Goal: Entertainment & Leisure: Consume media (video, audio)

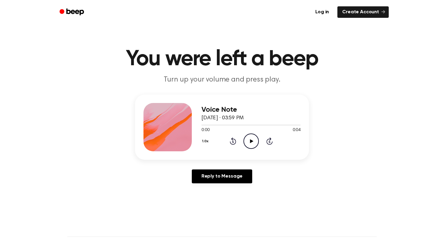
click at [247, 142] on icon "Play Audio" at bounding box center [250, 140] width 15 height 15
click at [320, 8] on link "Log in" at bounding box center [321, 11] width 23 height 11
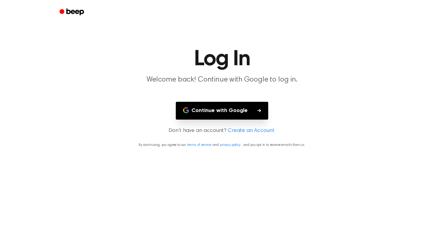
click at [245, 108] on button "Continue with Google" at bounding box center [222, 111] width 92 height 18
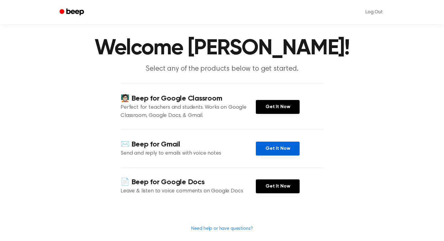
scroll to position [10, 0]
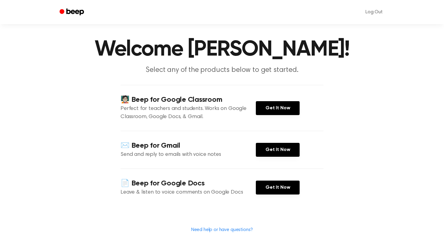
drag, startPoint x: 273, startPoint y: 197, endPoint x: 240, endPoint y: 3, distance: 196.4
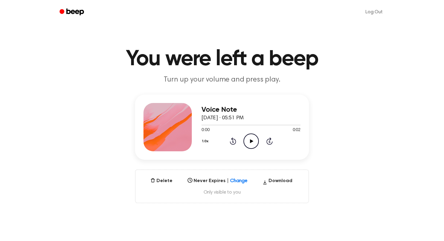
click at [247, 138] on icon "Play Audio" at bounding box center [250, 140] width 15 height 15
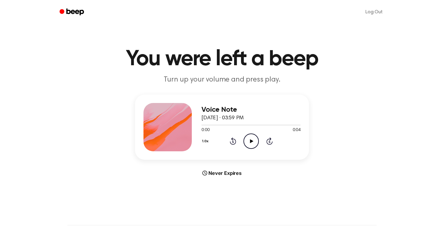
click at [251, 134] on icon "Play Audio" at bounding box center [250, 140] width 15 height 15
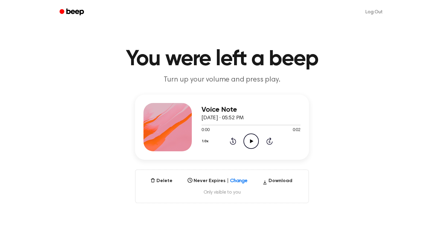
click at [251, 144] on icon "Play Audio" at bounding box center [250, 140] width 15 height 15
